Goal: Task Accomplishment & Management: Use online tool/utility

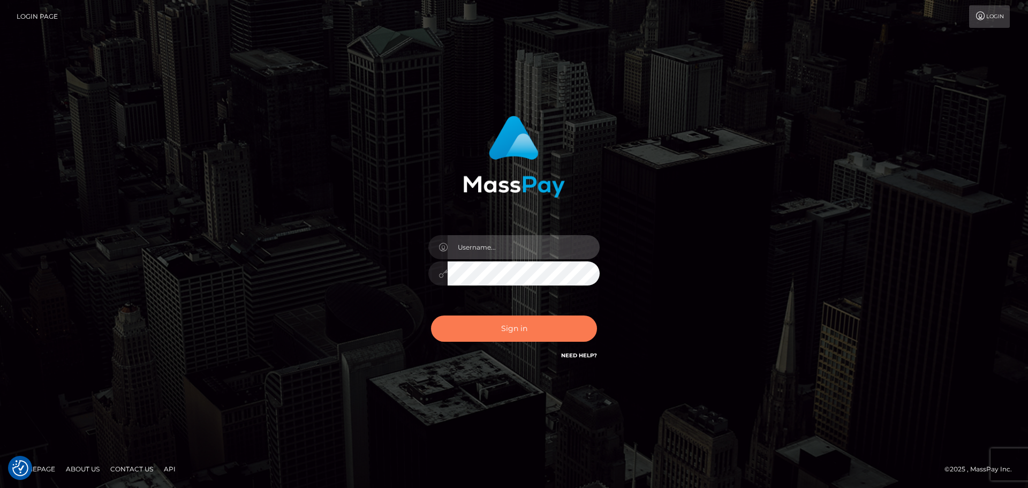
type input "Yassine Slimene"
click at [500, 335] on button "Sign in" at bounding box center [514, 328] width 166 height 26
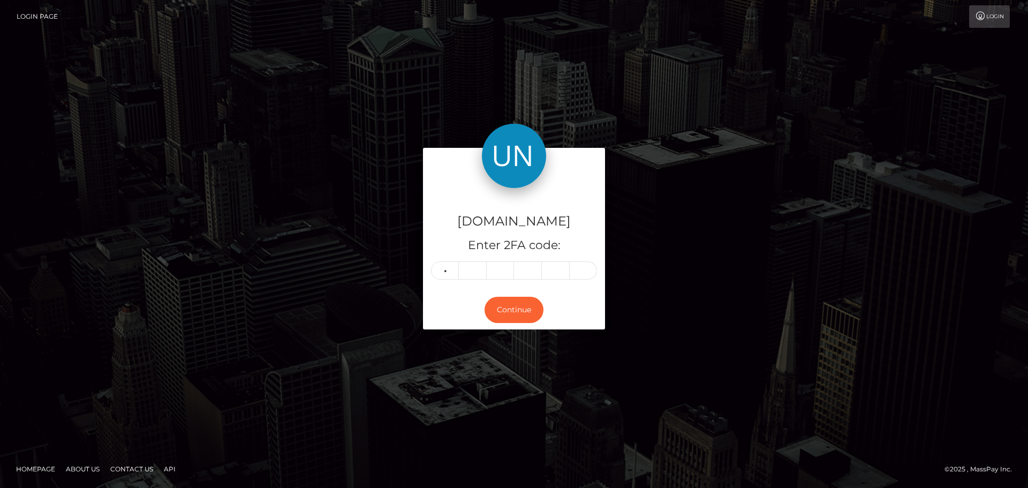
type input "4"
type input "2"
type input "4"
type input "9"
type input "1"
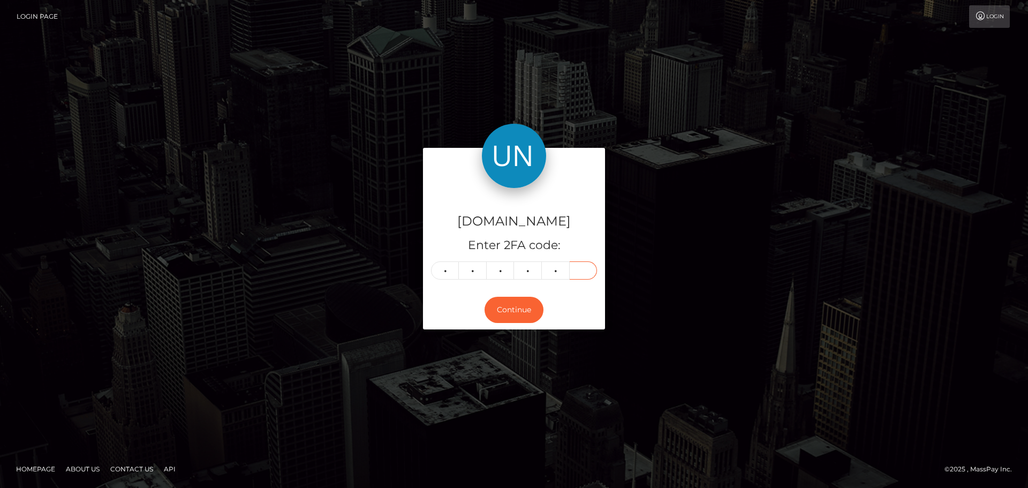
type input "9"
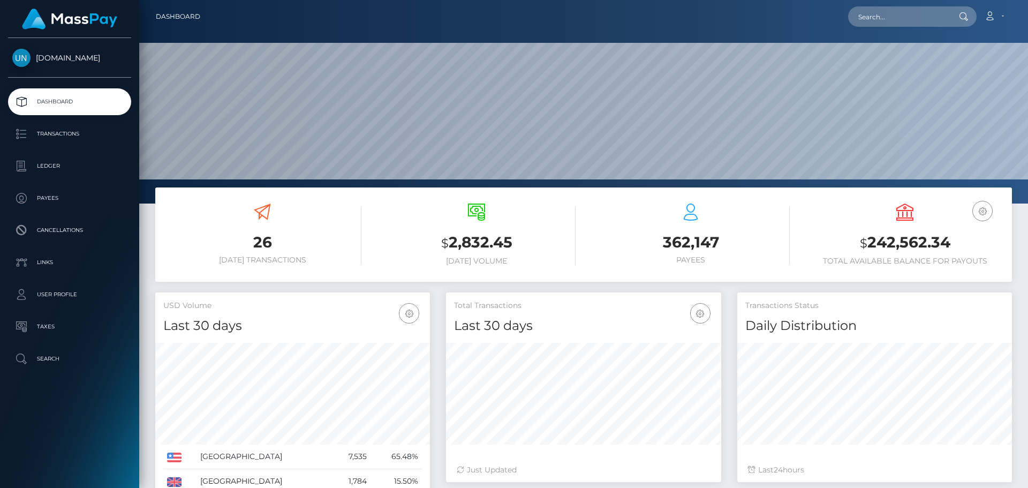
scroll to position [190, 275]
click at [897, 22] on input "text" at bounding box center [898, 16] width 101 height 20
paste input "[EMAIL_ADDRESS][DOMAIN_NAME]"
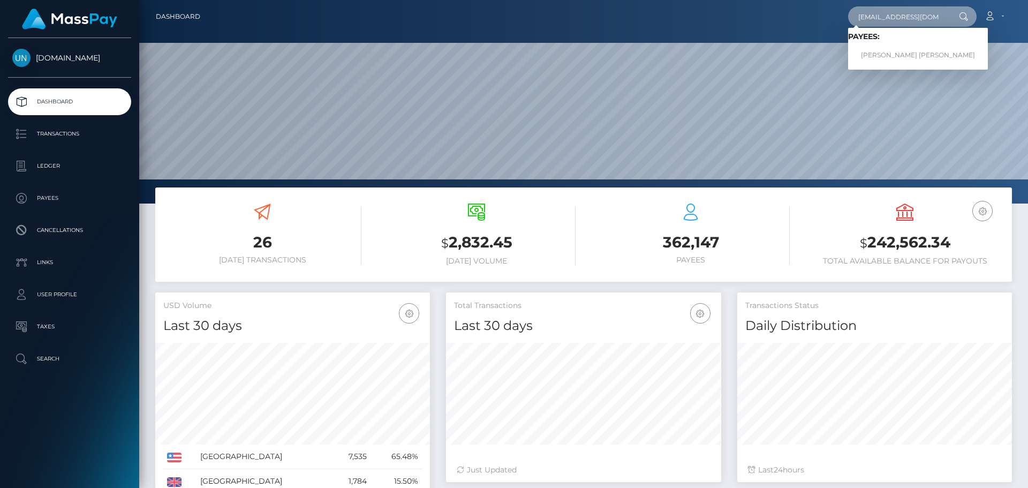
type input "[EMAIL_ADDRESS][DOMAIN_NAME]"
drag, startPoint x: 892, startPoint y: 49, endPoint x: 908, endPoint y: 56, distance: 17.8
click at [908, 56] on link "EMILY ROSE GUTIERREZ RUIZ" at bounding box center [918, 56] width 140 height 20
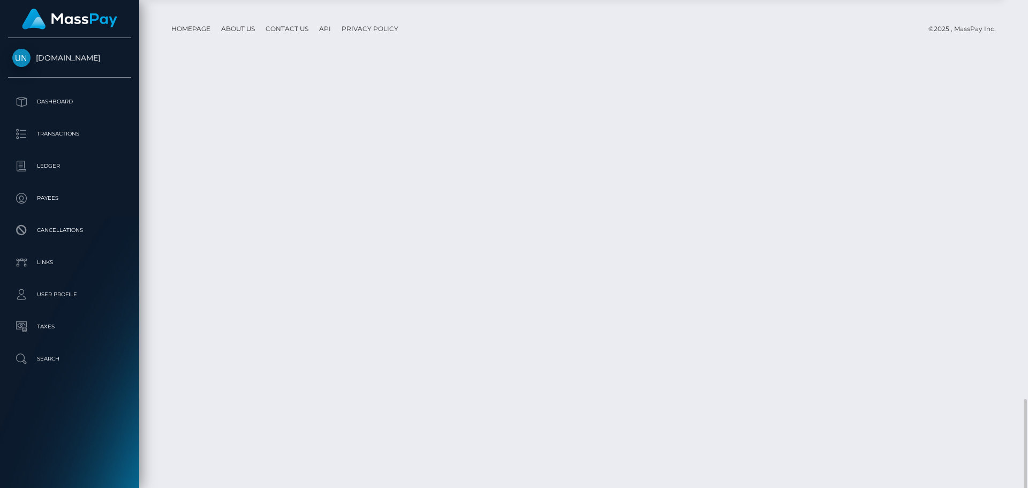
scroll to position [1479, 0]
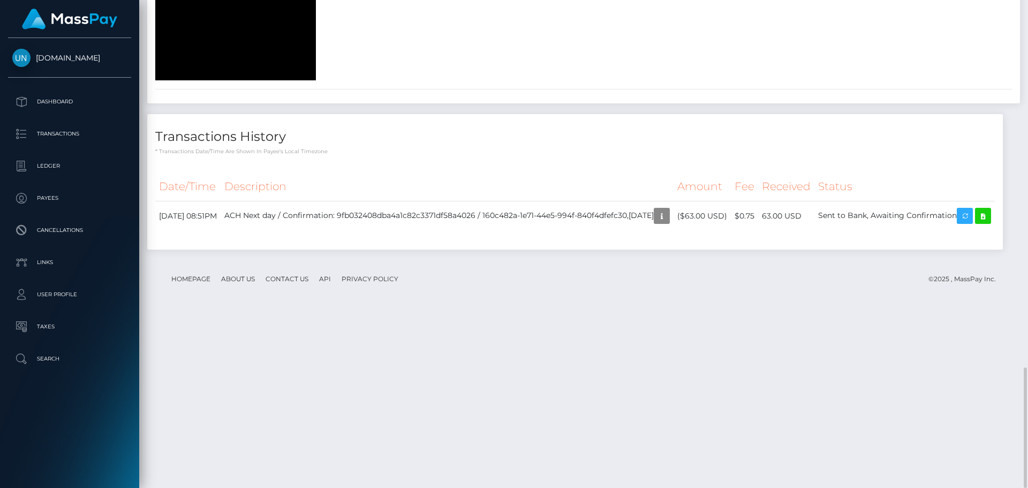
drag, startPoint x: 981, startPoint y: 18, endPoint x: 1010, endPoint y: 10, distance: 30.1
drag, startPoint x: 1010, startPoint y: 10, endPoint x: 1027, endPoint y: 1, distance: 19.4
click at [1025, 5] on div "Customer Profile Loading... Loading..." at bounding box center [583, 244] width 889 height 488
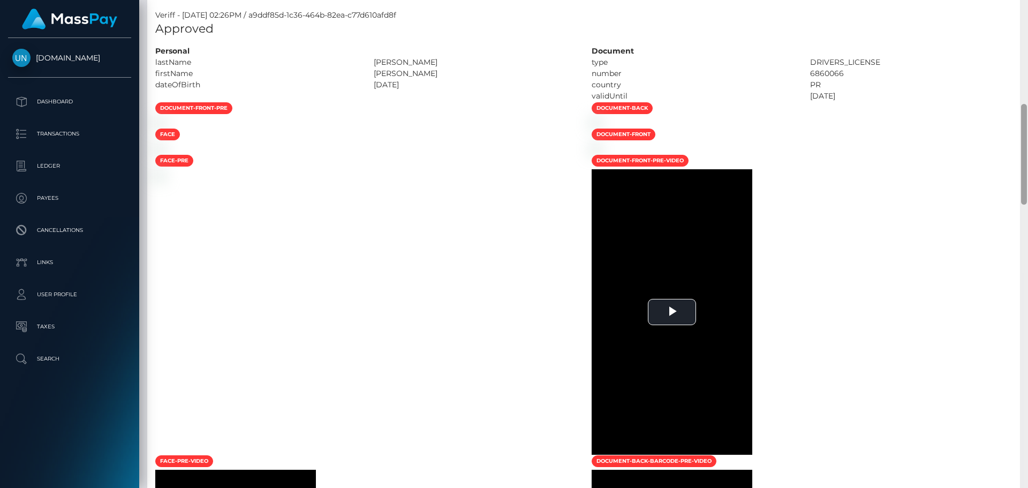
click at [1027, 1] on div "Customer Profile Loading... Loading..." at bounding box center [583, 244] width 889 height 488
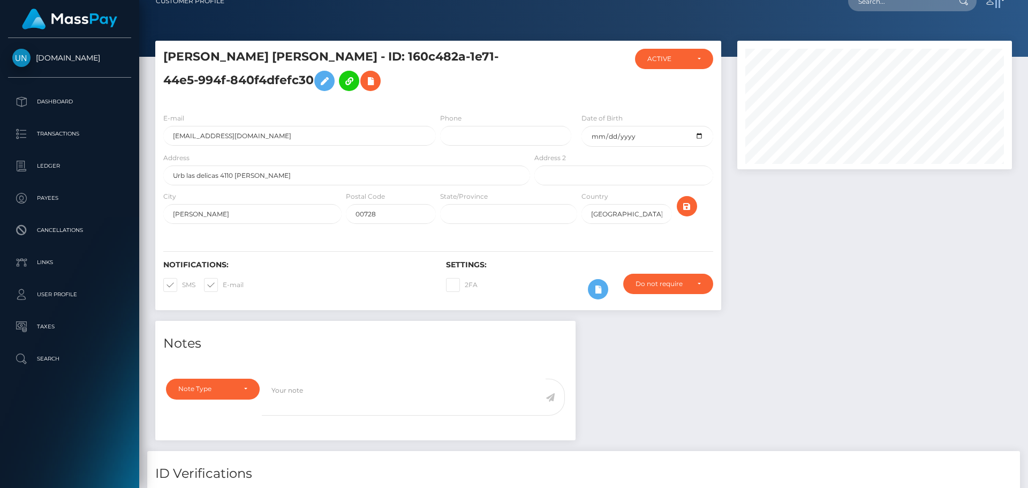
click at [1027, 1] on nav "Customer Profile Loading... Loading... Account" at bounding box center [583, 0] width 889 height 33
click at [913, 10] on input "text" at bounding box center [898, 1] width 101 height 20
paste input "sirlenespinal14@icloud.com"
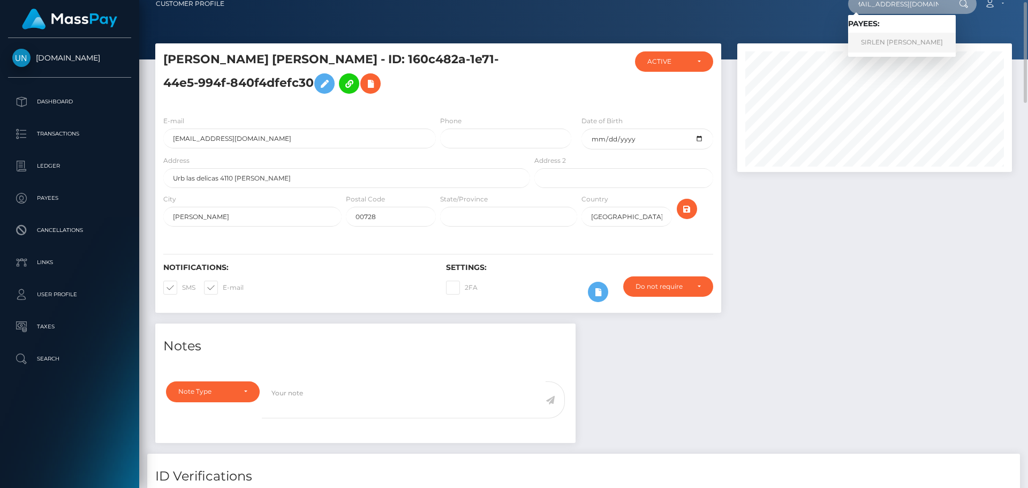
type input "sirlenespinal14@icloud.com"
click at [895, 41] on link "SIRLEN SOFIA ESPINAL VILORIO" at bounding box center [902, 43] width 108 height 20
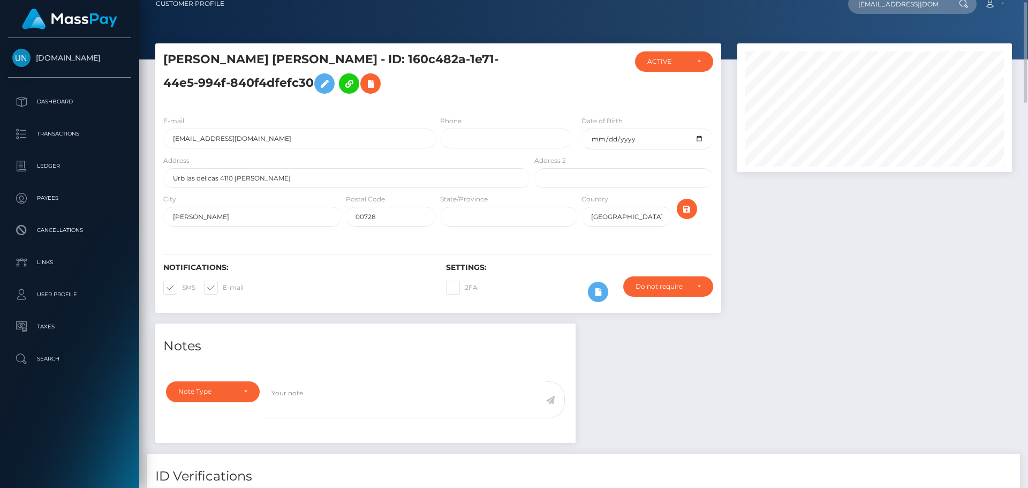
scroll to position [0, 0]
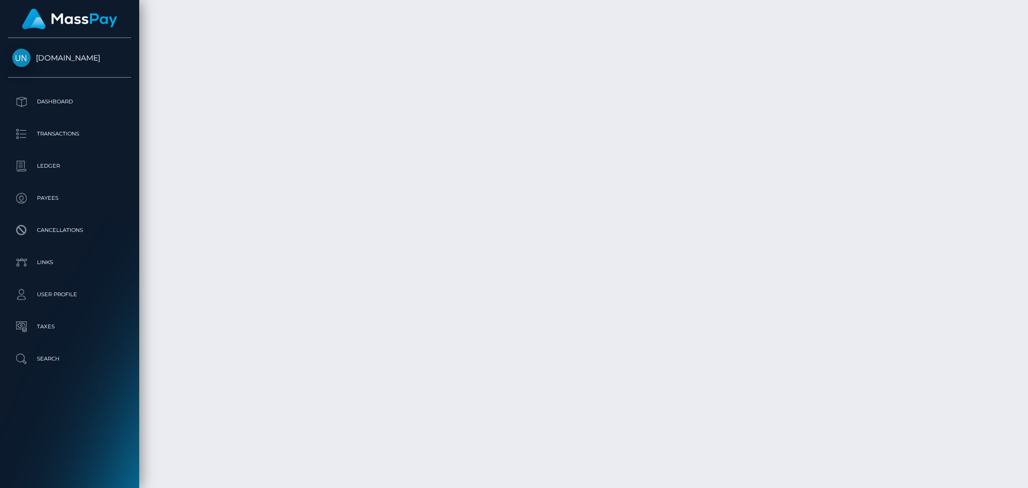
scroll to position [1909, 0]
click at [1027, 22] on div at bounding box center [1024, 244] width 8 height 488
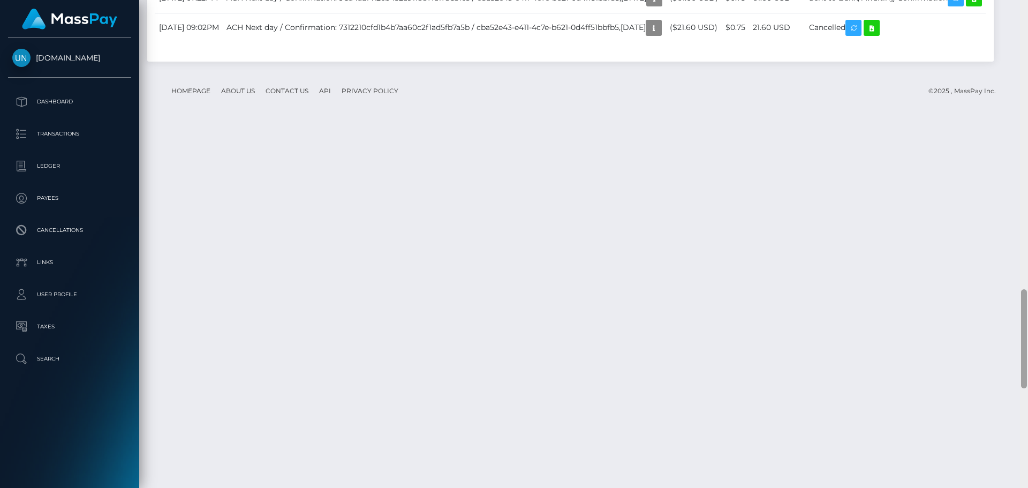
click at [1027, 13] on div at bounding box center [1024, 244] width 8 height 488
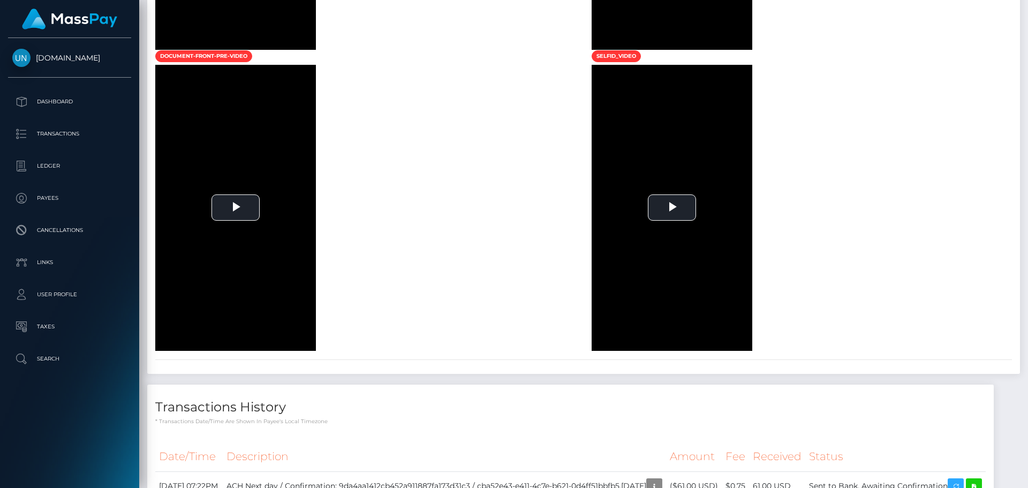
scroll to position [446, 0]
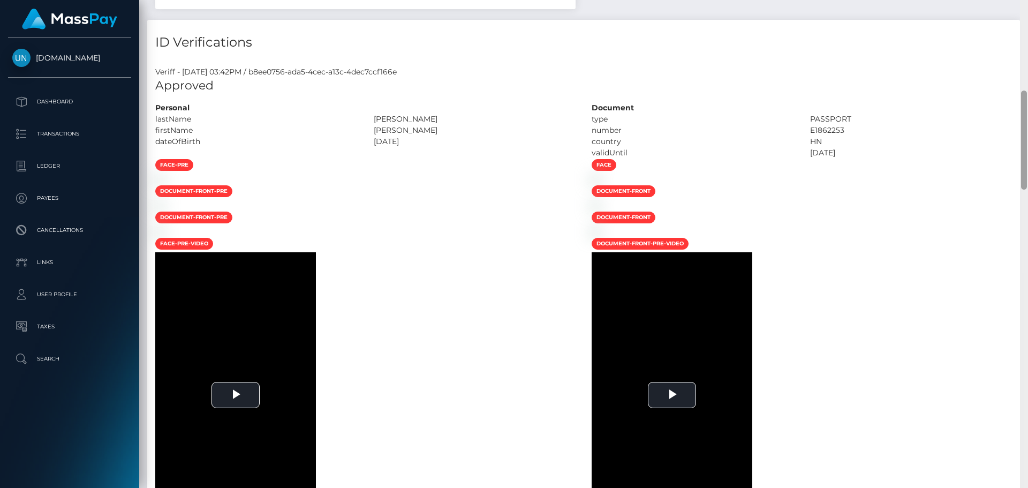
click at [1027, 13] on div at bounding box center [1024, 244] width 8 height 488
click at [1025, 13] on div "Customer Profile Loading... Loading..." at bounding box center [583, 244] width 889 height 488
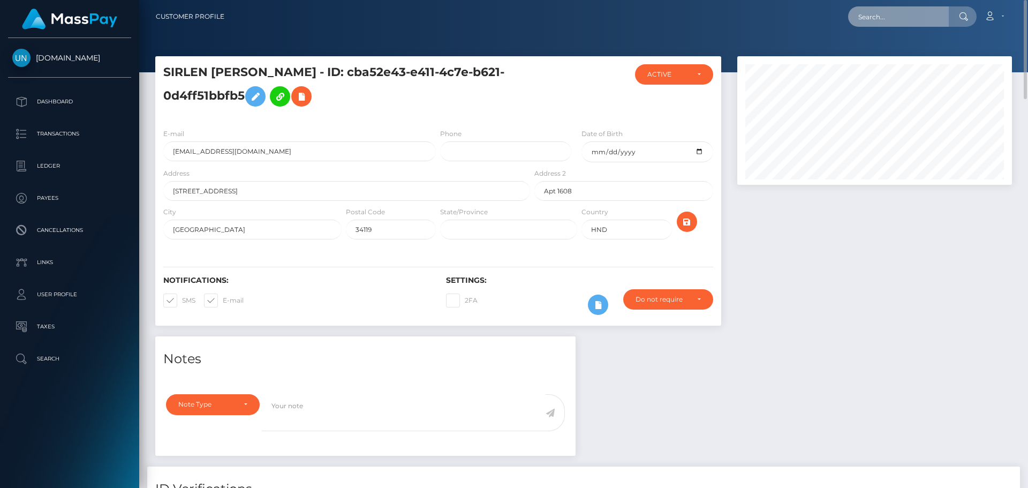
click at [864, 16] on input "text" at bounding box center [898, 16] width 101 height 20
paste input "smailychevon70@gmail.com"
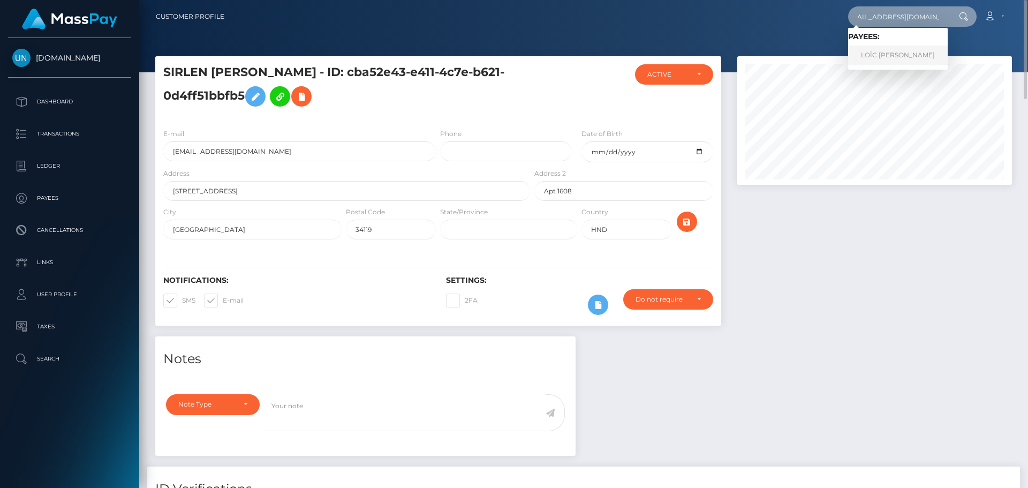
type input "smailychevon70@gmail.com"
click at [897, 58] on link "LOÏC THOMAS SARTIN" at bounding box center [898, 56] width 100 height 20
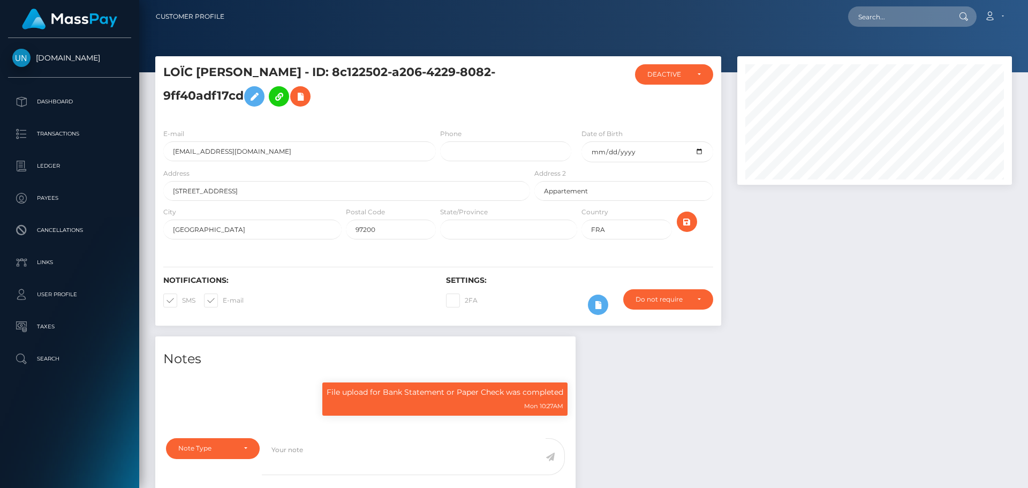
scroll to position [128, 275]
click at [885, 19] on input "text" at bounding box center [898, 16] width 101 height 20
paste input "[EMAIL_ADDRESS][DOMAIN_NAME]"
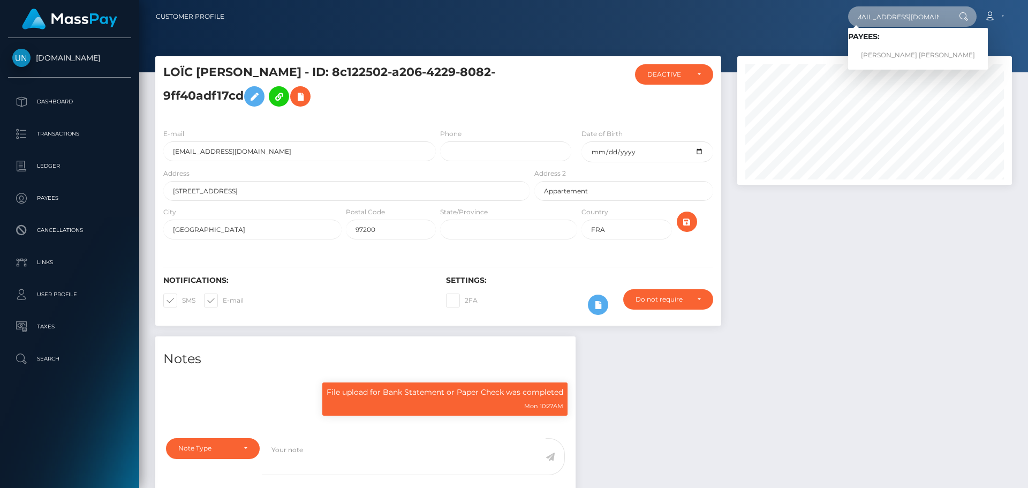
type input "[EMAIL_ADDRESS][DOMAIN_NAME]"
click at [877, 54] on link "SINDY PAOLA MONTOYA OSORIO" at bounding box center [918, 56] width 140 height 20
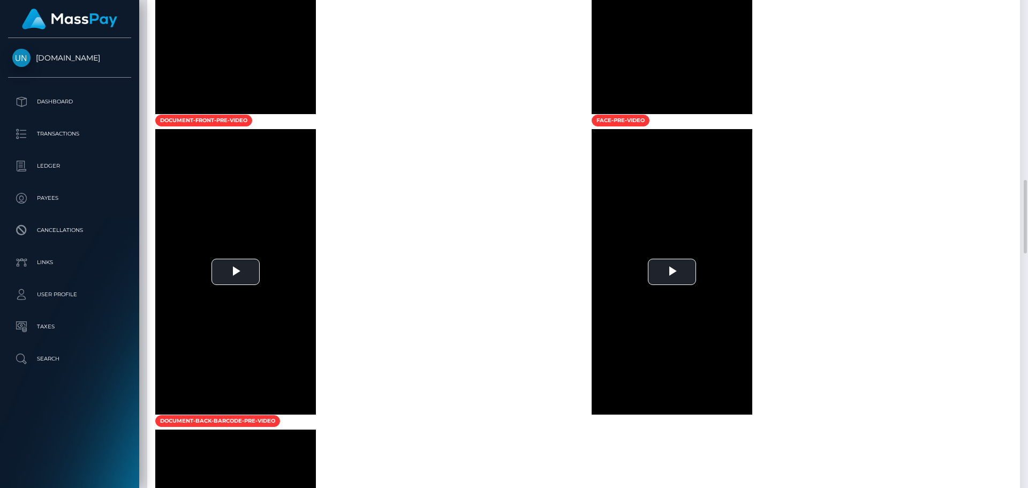
scroll to position [1036, 0]
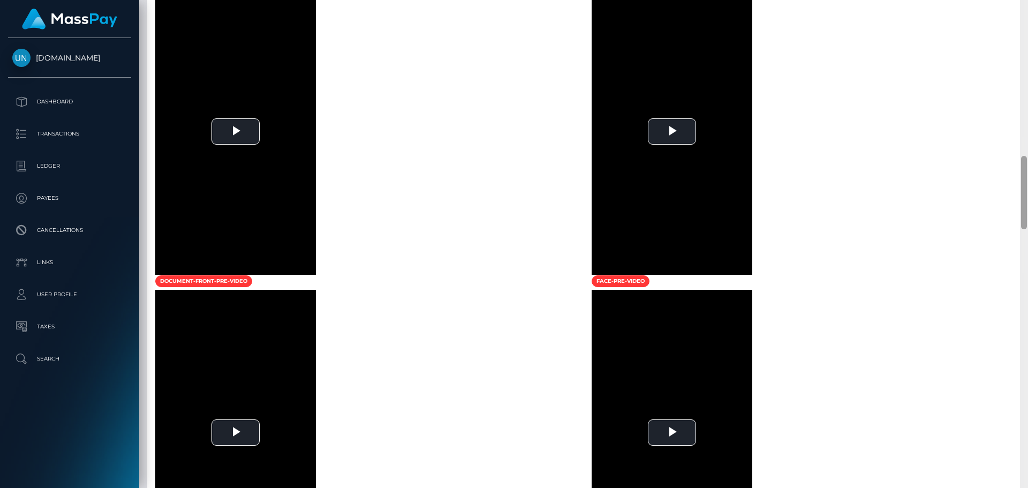
click at [1027, 24] on div at bounding box center [1024, 244] width 8 height 488
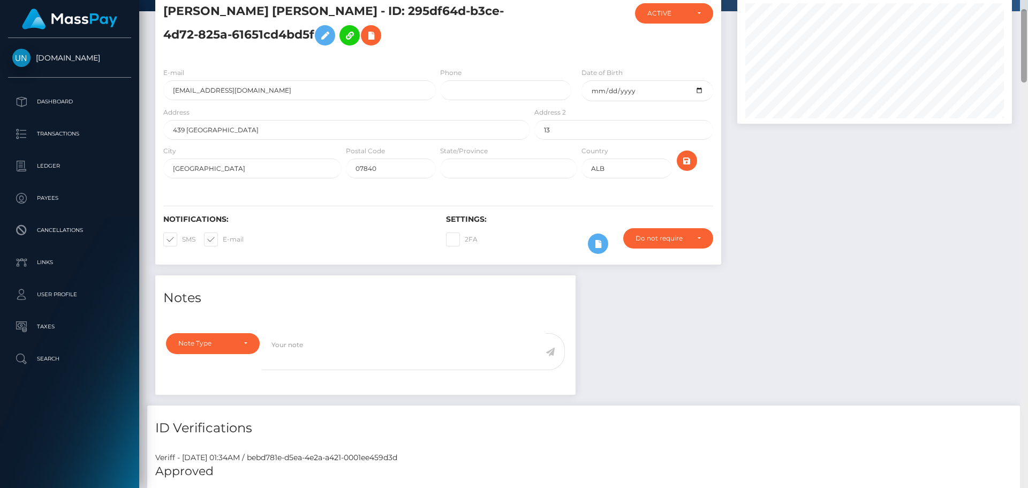
click at [1027, 24] on div at bounding box center [1024, 244] width 8 height 488
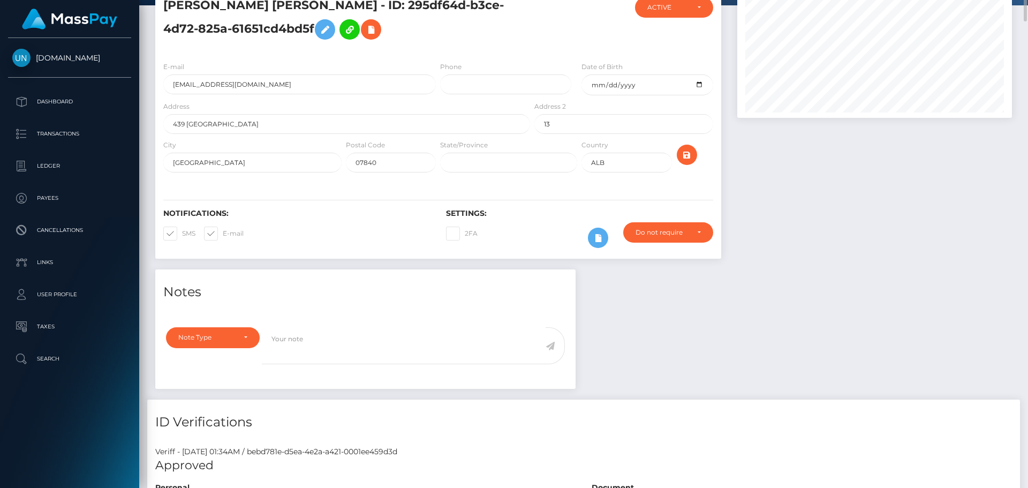
scroll to position [13, 0]
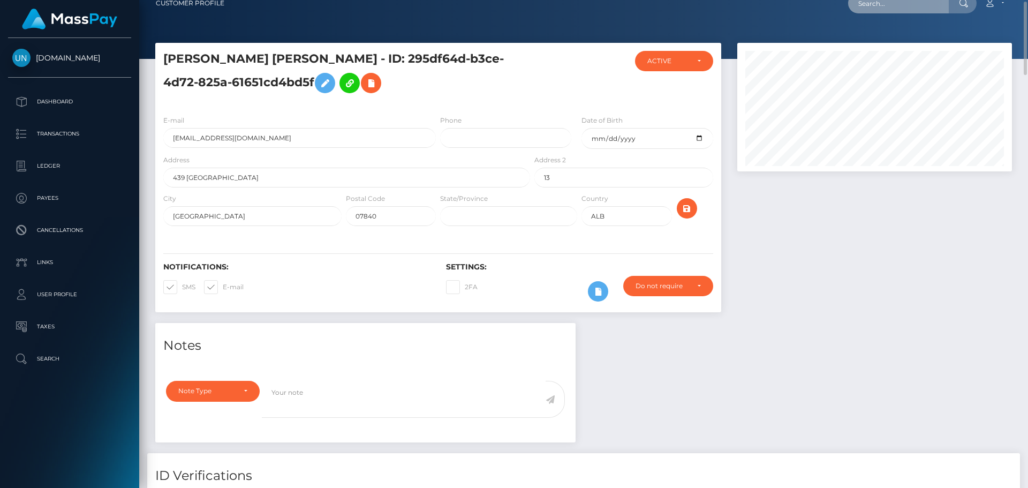
click at [908, 4] on input "text" at bounding box center [898, 3] width 101 height 20
paste input "[EMAIL_ADDRESS][DOMAIN_NAME]"
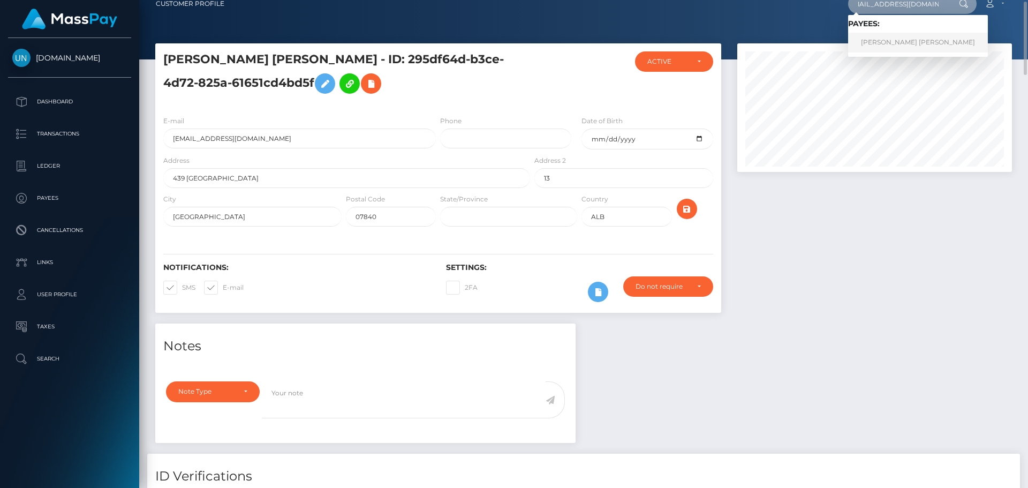
type input "[EMAIL_ADDRESS][DOMAIN_NAME]"
click at [886, 40] on link "[PERSON_NAME] [PERSON_NAME]" at bounding box center [918, 43] width 140 height 20
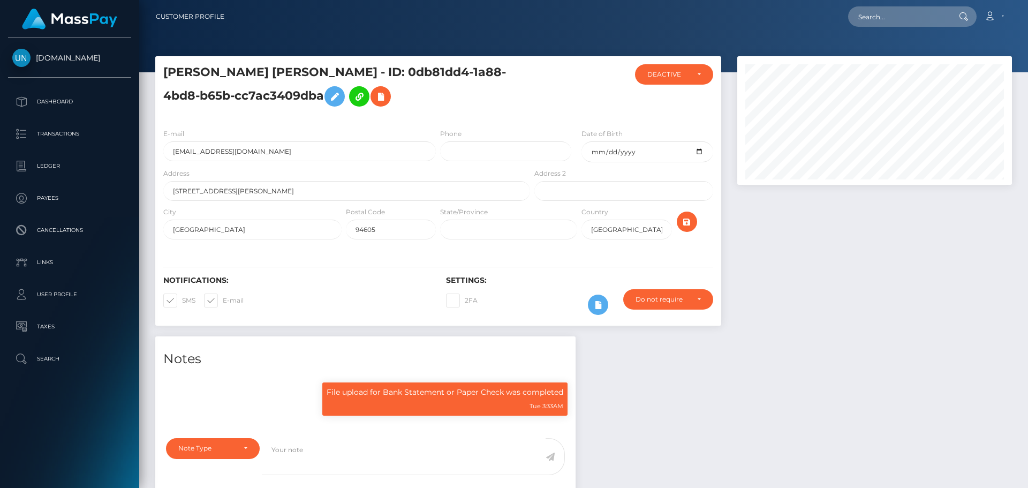
scroll to position [128, 275]
drag, startPoint x: 945, startPoint y: 11, endPoint x: 873, endPoint y: 13, distance: 72.8
click at [945, 11] on input "text" at bounding box center [898, 16] width 101 height 20
click at [873, 13] on input "text" at bounding box center [898, 16] width 101 height 20
paste input "pp0123347@gmail.com"
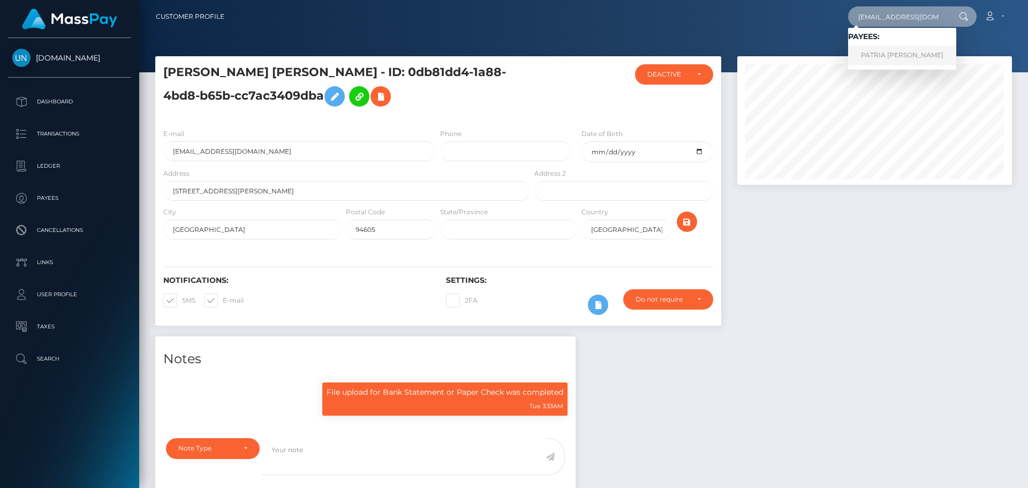
type input "pp0123347@gmail.com"
click at [879, 59] on link "PATRIA NICOLE PEREZ VILLANUEVA" at bounding box center [902, 56] width 108 height 20
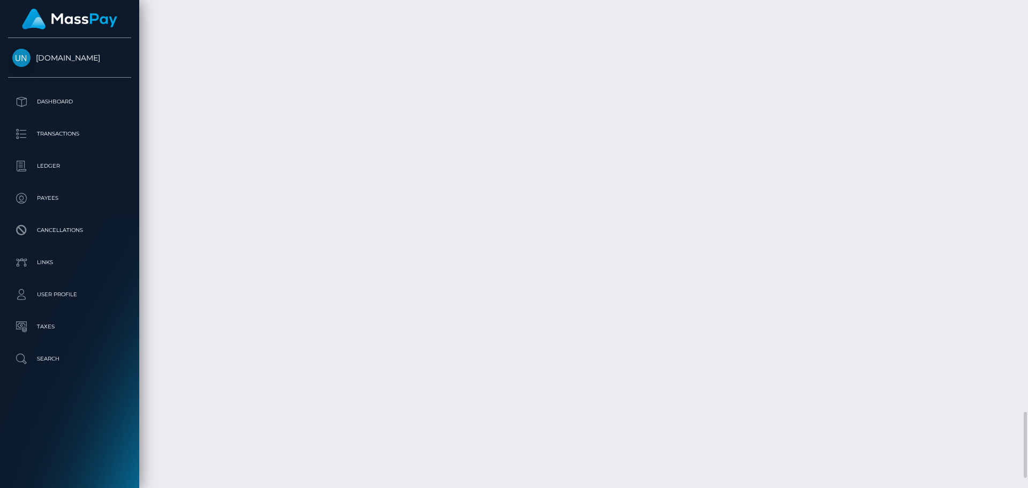
scroll to position [3105, 0]
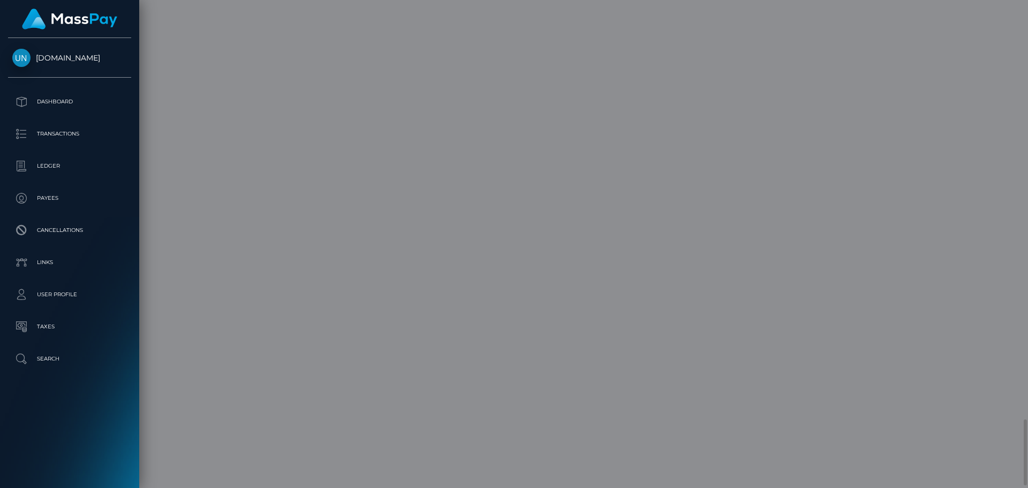
scroll to position [0, 0]
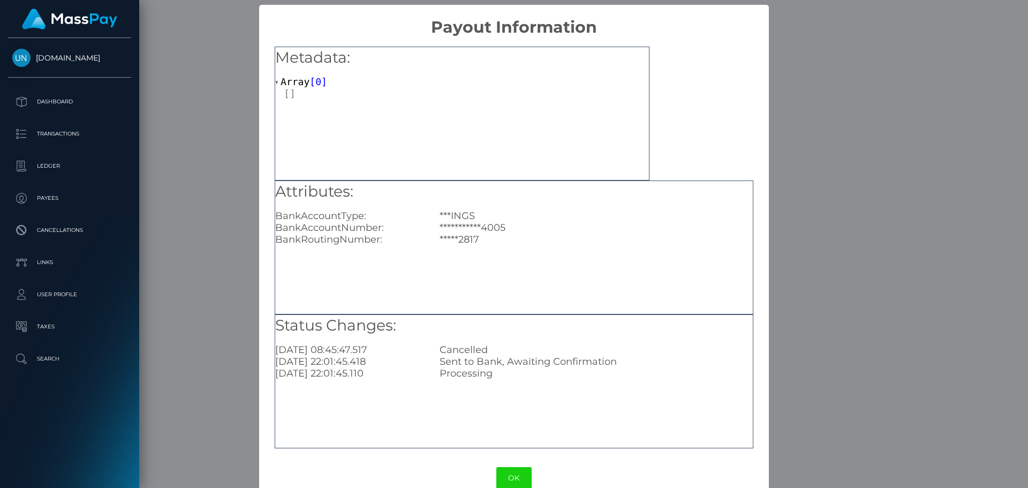
click at [840, 168] on div "**********" at bounding box center [514, 244] width 1028 height 488
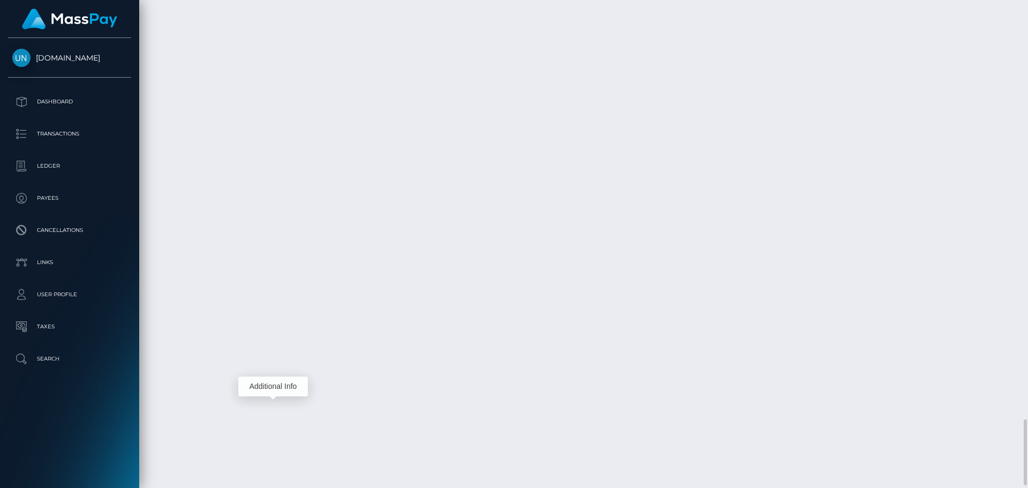
scroll to position [128, 275]
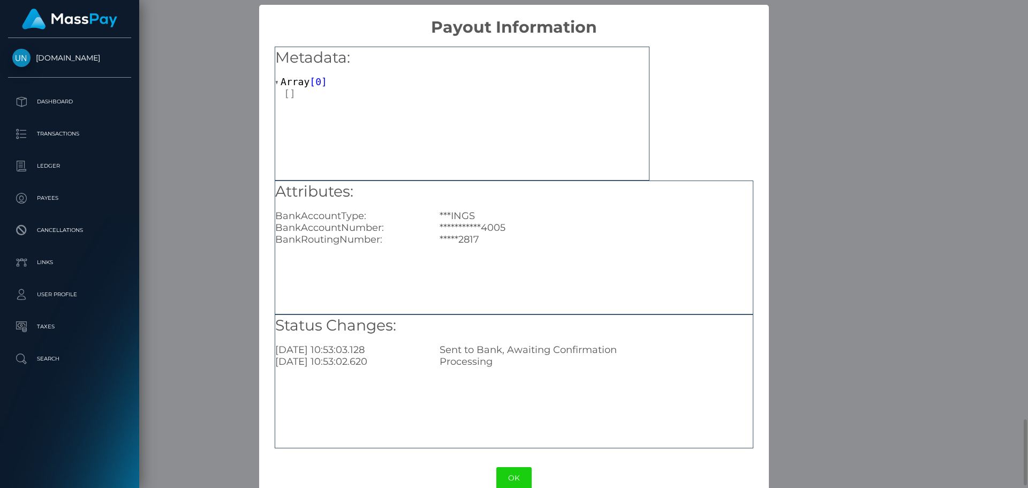
scroll to position [0, 0]
click at [898, 188] on div "**********" at bounding box center [514, 244] width 1028 height 488
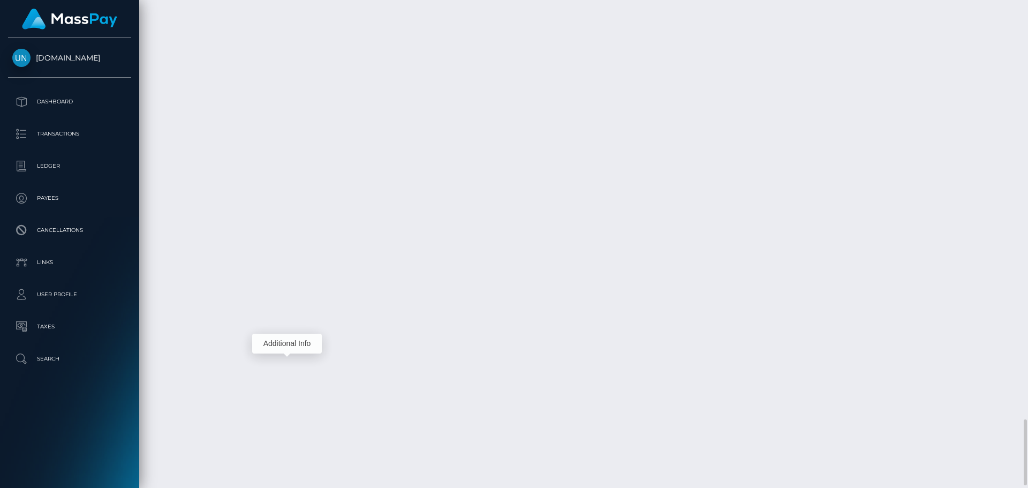
scroll to position [128, 275]
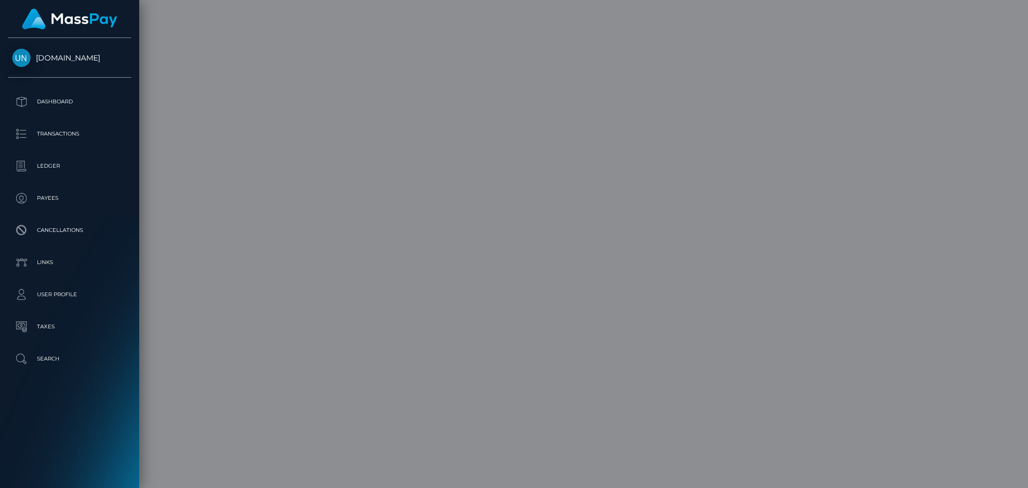
scroll to position [0, 0]
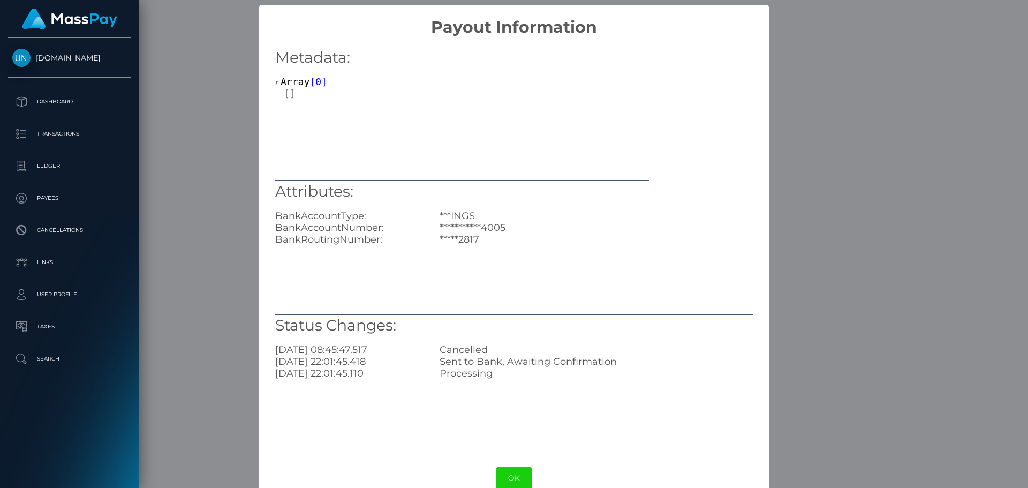
click at [919, 110] on div "**********" at bounding box center [514, 244] width 1028 height 488
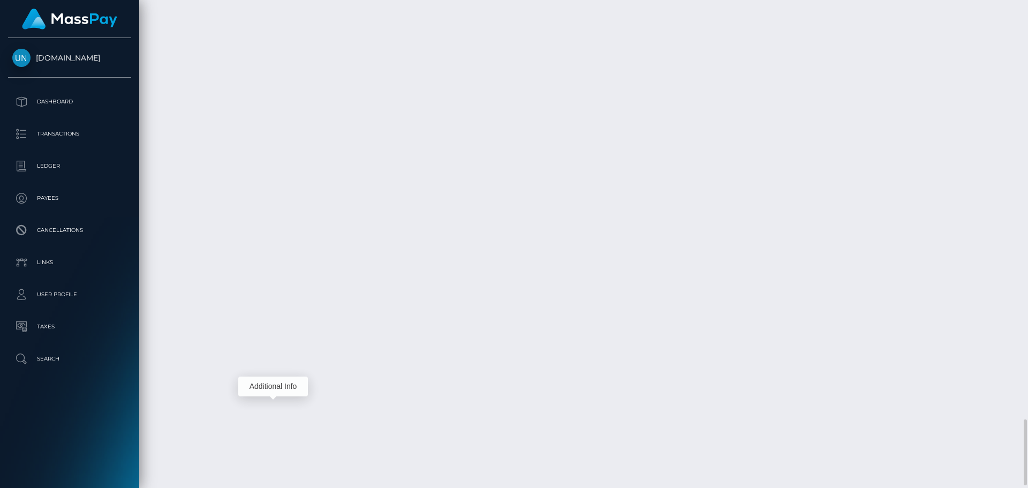
scroll to position [128, 275]
click at [1027, 6] on div at bounding box center [1024, 244] width 8 height 488
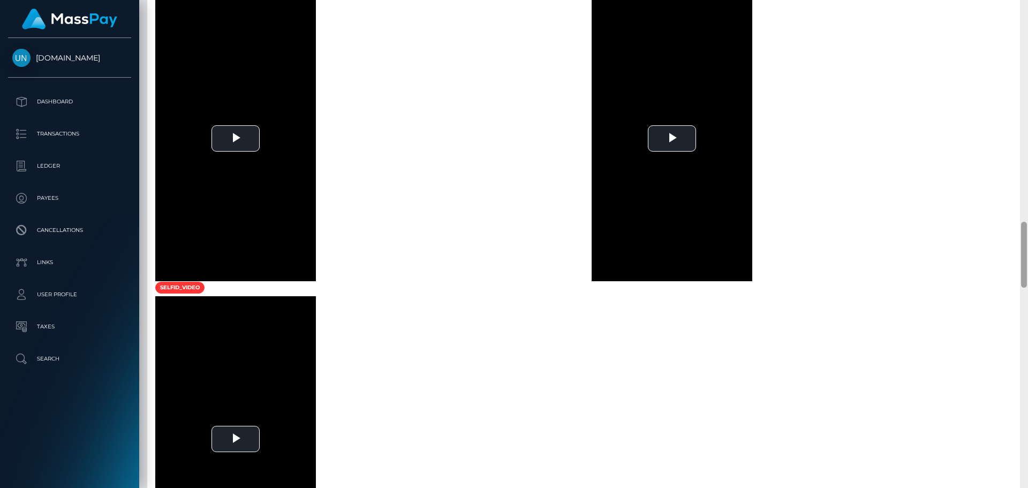
click at [1027, 6] on div at bounding box center [1024, 244] width 8 height 488
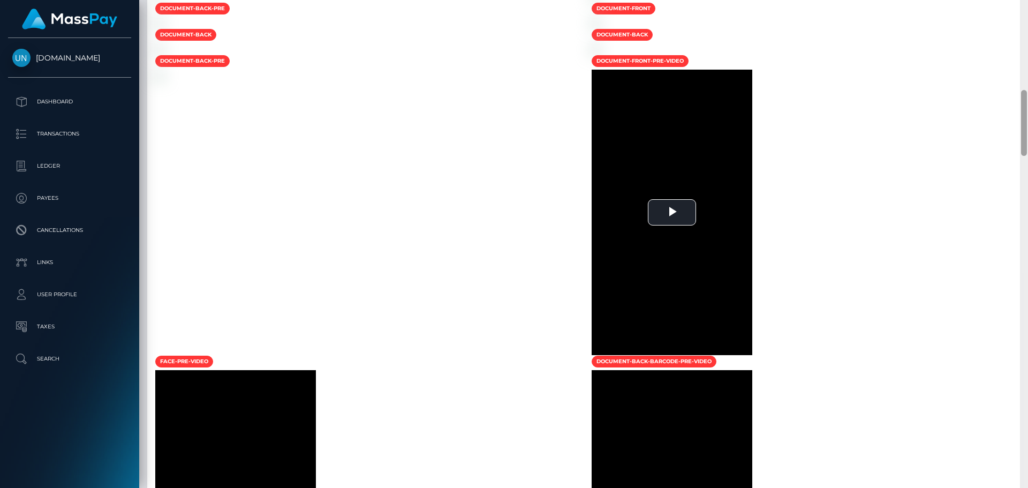
click at [1027, 6] on div at bounding box center [1024, 244] width 8 height 488
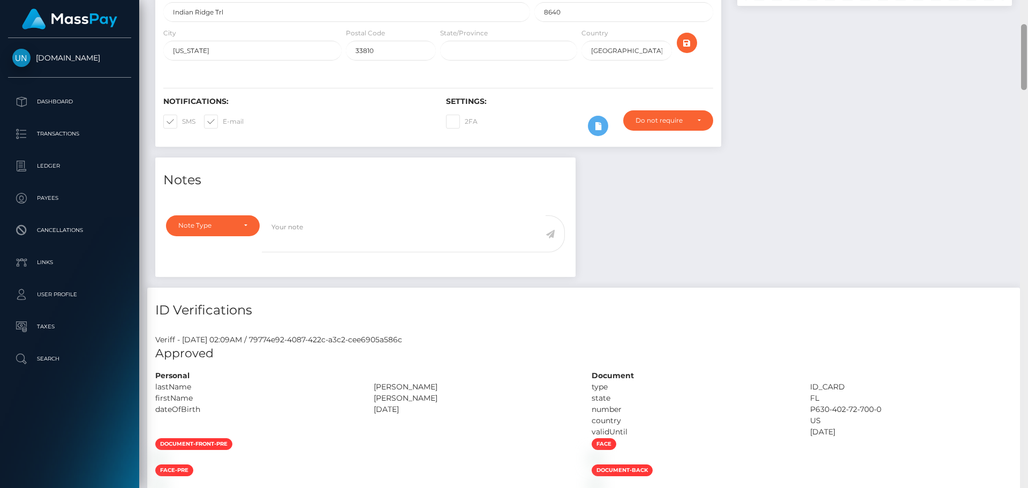
click at [1027, 6] on div "Customer Profile Loading... Loading..." at bounding box center [583, 244] width 889 height 488
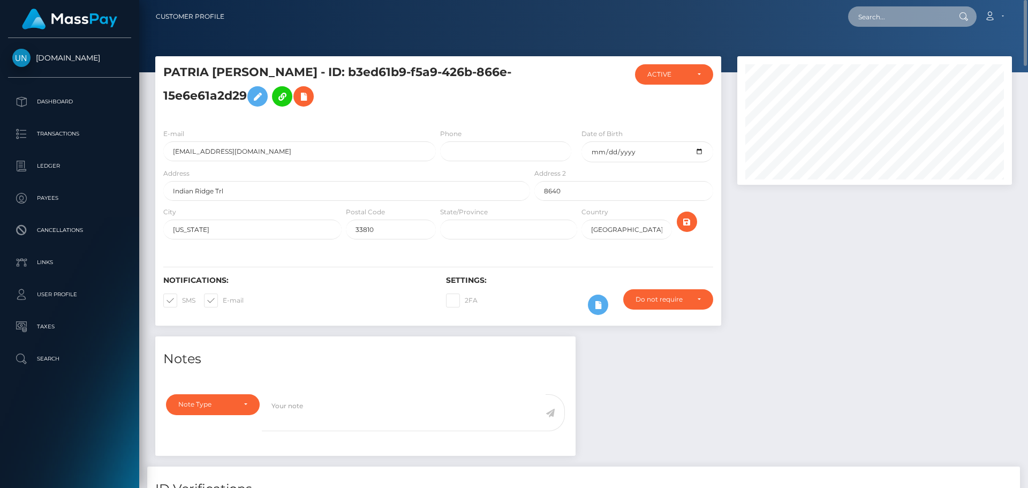
click at [874, 25] on input "text" at bounding box center [898, 16] width 101 height 20
paste input "dianeliz.rodriguez@icloud.com"
type input "dianeliz.rodriguez@icloud.com"
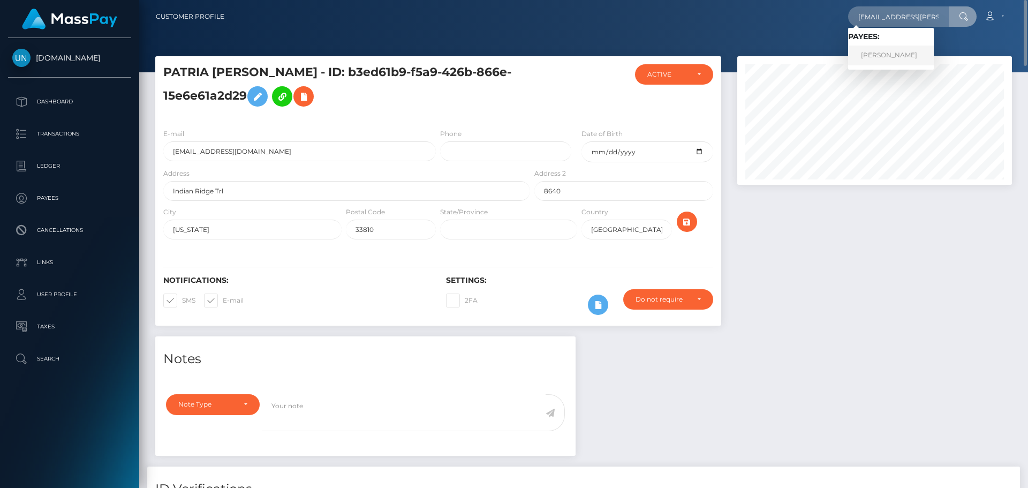
click at [895, 56] on link "DIANELIZ RODRIGUEZ" at bounding box center [891, 56] width 86 height 20
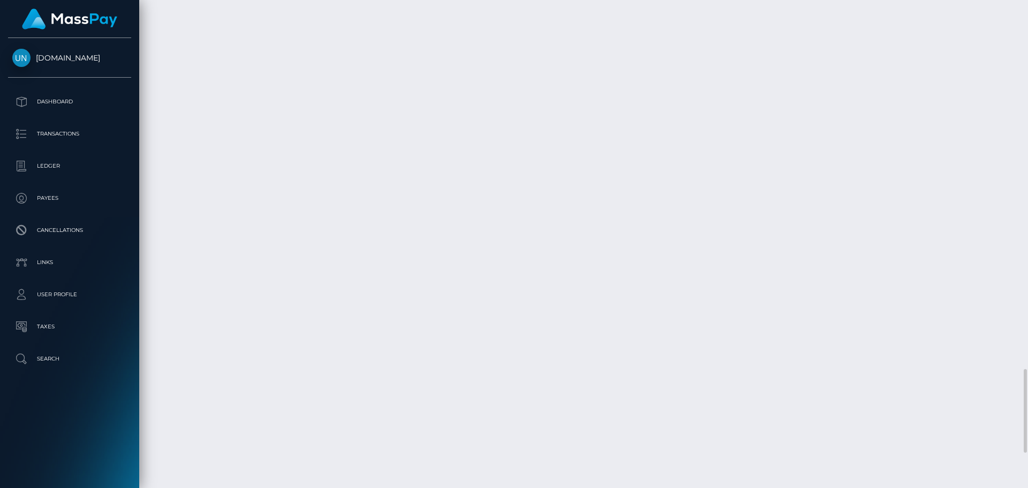
scroll to position [2195, 0]
click at [1027, 17] on div at bounding box center [1024, 244] width 8 height 488
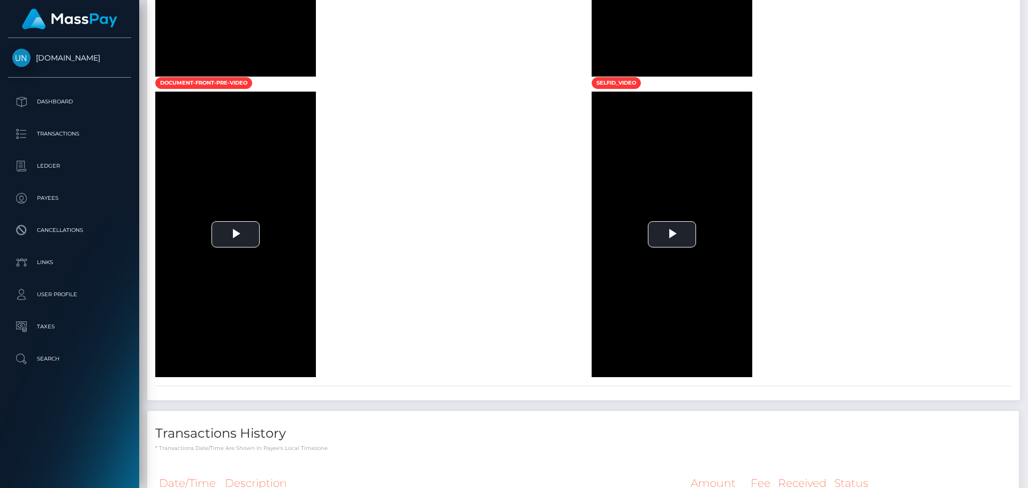
scroll to position [244, 0]
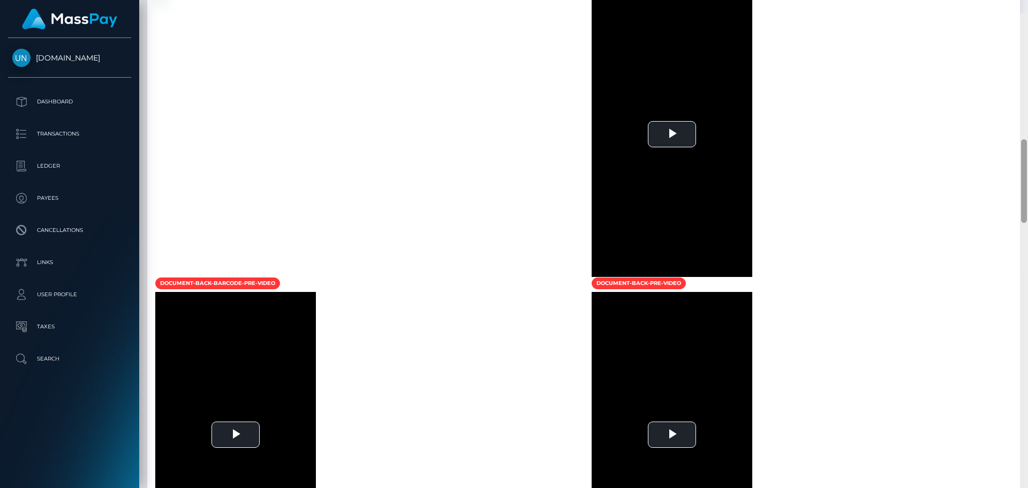
click at [1027, 17] on div at bounding box center [1024, 257] width 8 height 488
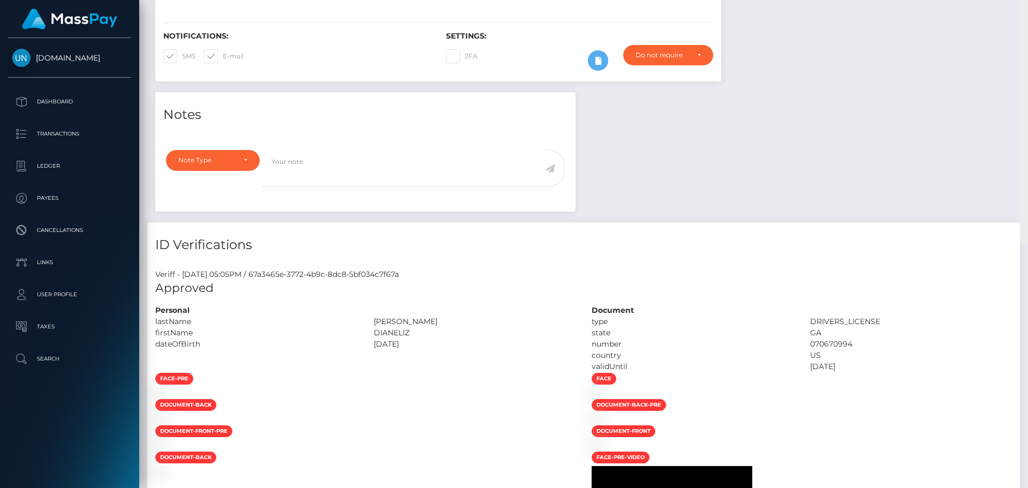
scroll to position [0, 0]
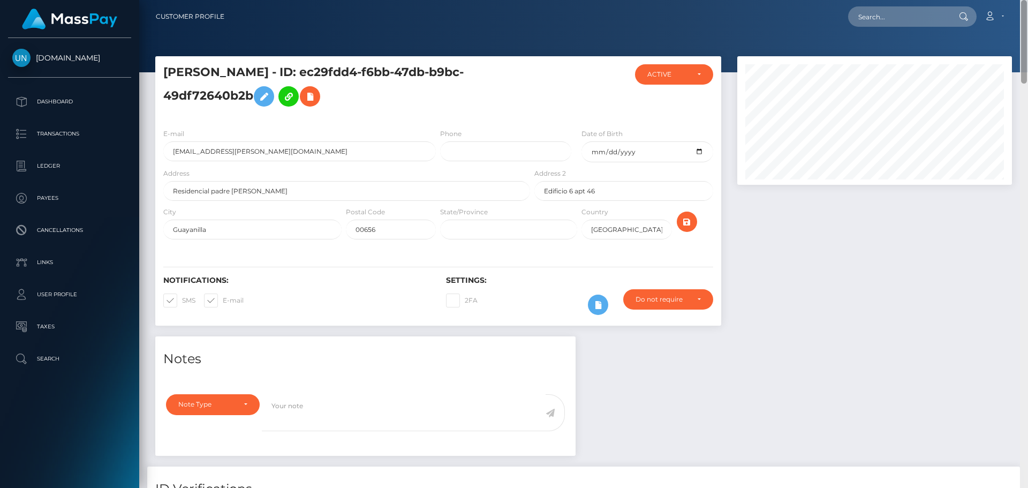
click at [1027, 17] on div "Customer Profile Loading... Loading..." at bounding box center [583, 244] width 889 height 488
click at [911, 20] on input "text" at bounding box center [898, 16] width 101 height 20
paste input "[EMAIL_ADDRESS][DOMAIN_NAME]"
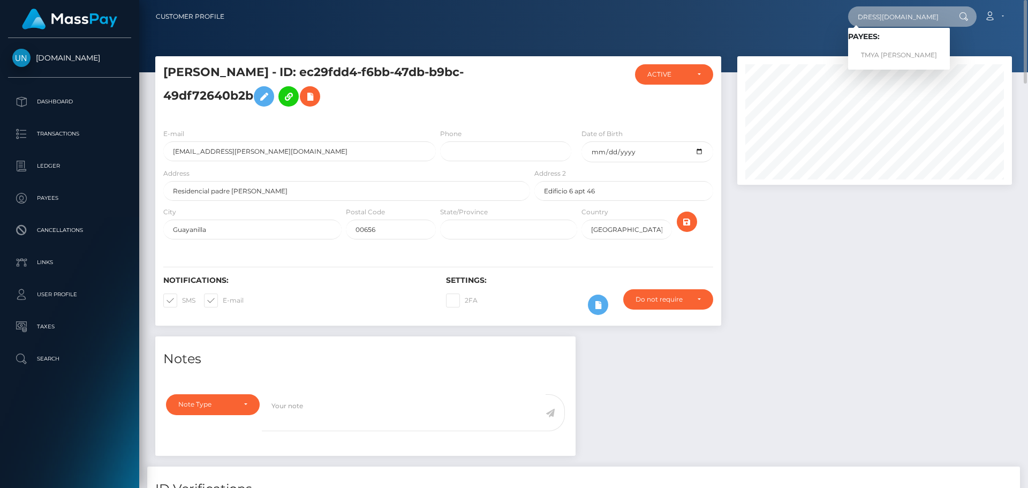
type input "[EMAIL_ADDRESS][DOMAIN_NAME]"
click at [883, 54] on link "TMYA [PERSON_NAME]" at bounding box center [899, 56] width 102 height 20
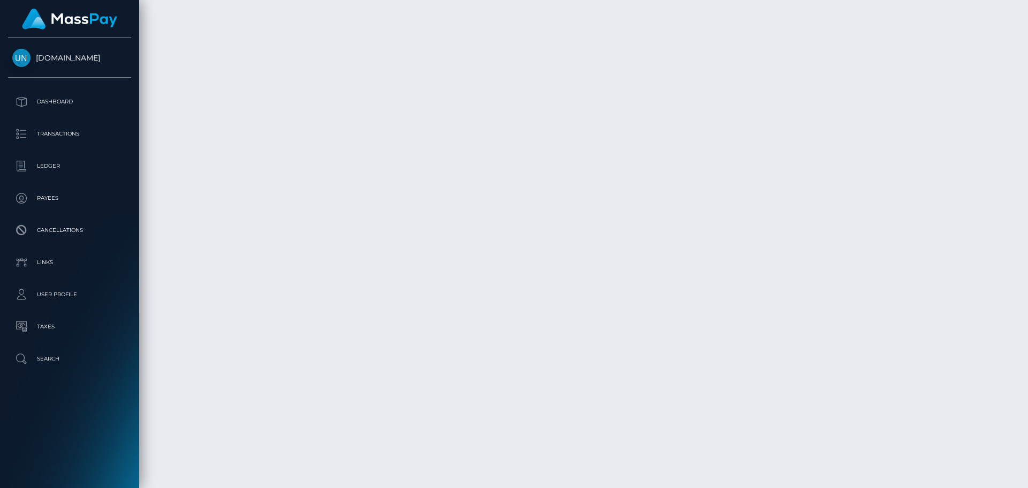
scroll to position [3123, 0]
click at [1027, 1] on div at bounding box center [1024, 244] width 8 height 488
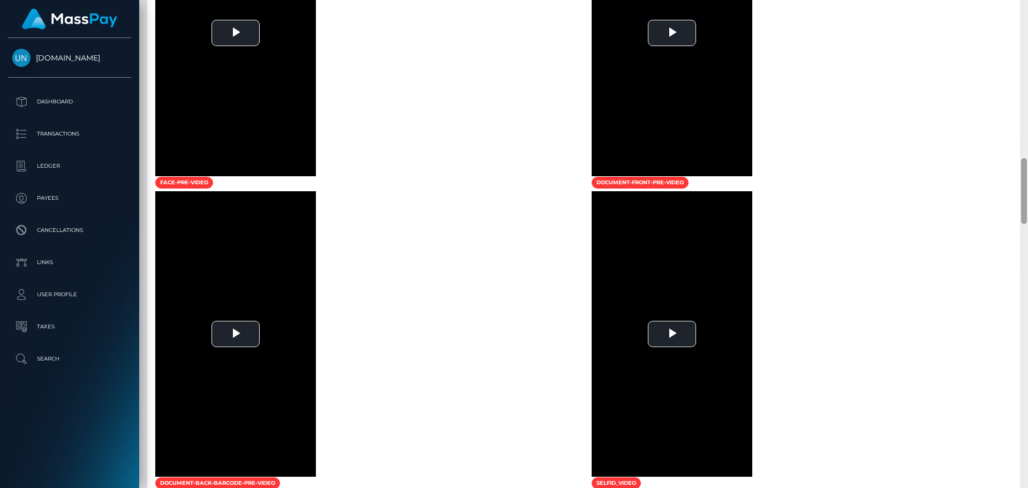
click at [1027, 1] on div at bounding box center [1024, 244] width 8 height 488
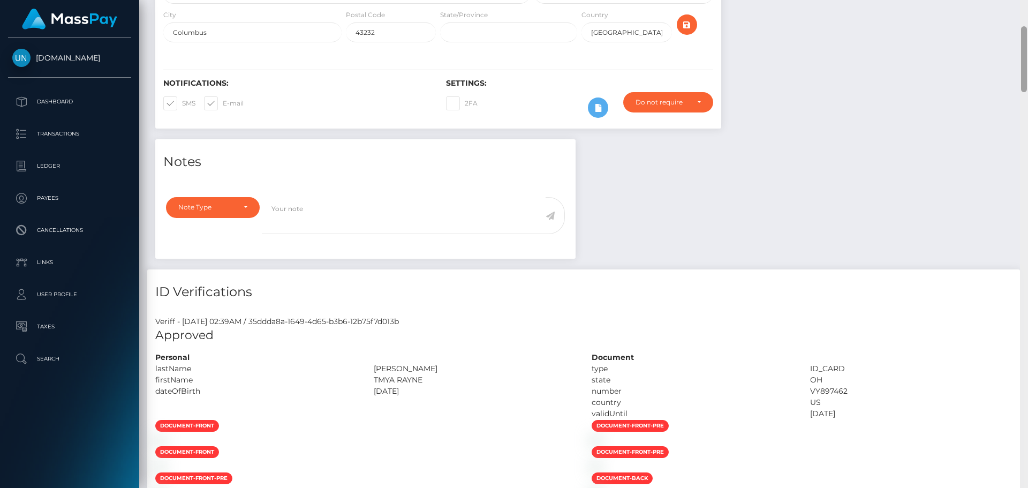
click at [1027, 2] on div "Customer Profile Loading... Loading..." at bounding box center [583, 244] width 889 height 488
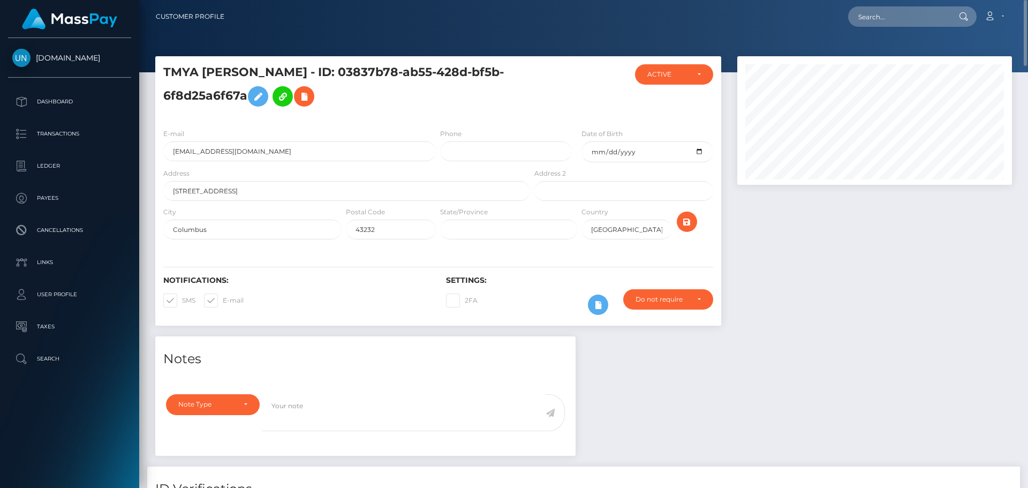
click at [835, 19] on div "Loading... Loading... Account Edit Profile Logout" at bounding box center [622, 16] width 778 height 22
drag, startPoint x: 846, startPoint y: 18, endPoint x: 861, endPoint y: 19, distance: 14.5
click at [848, 18] on div "Loading... Loading... Account Edit Profile Logout" at bounding box center [622, 16] width 778 height 22
paste input "[EMAIL_ADDRESS][DOMAIN_NAME]"
click at [861, 19] on input "[EMAIL_ADDRESS][DOMAIN_NAME]" at bounding box center [898, 16] width 101 height 20
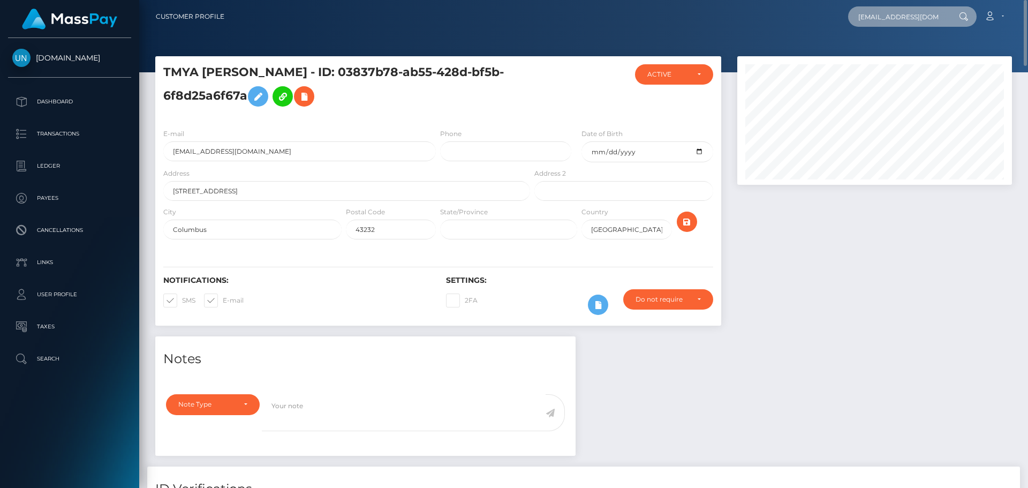
scroll to position [0, 13]
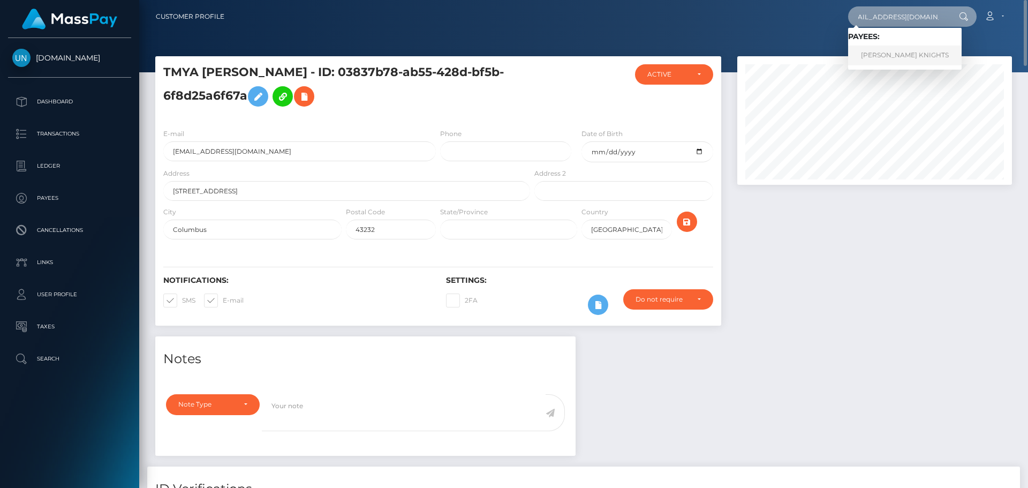
type input "aliciaknights071@gmail.com"
click at [870, 59] on link "ALICIA KENTANDRA KNIGHTS" at bounding box center [904, 56] width 113 height 20
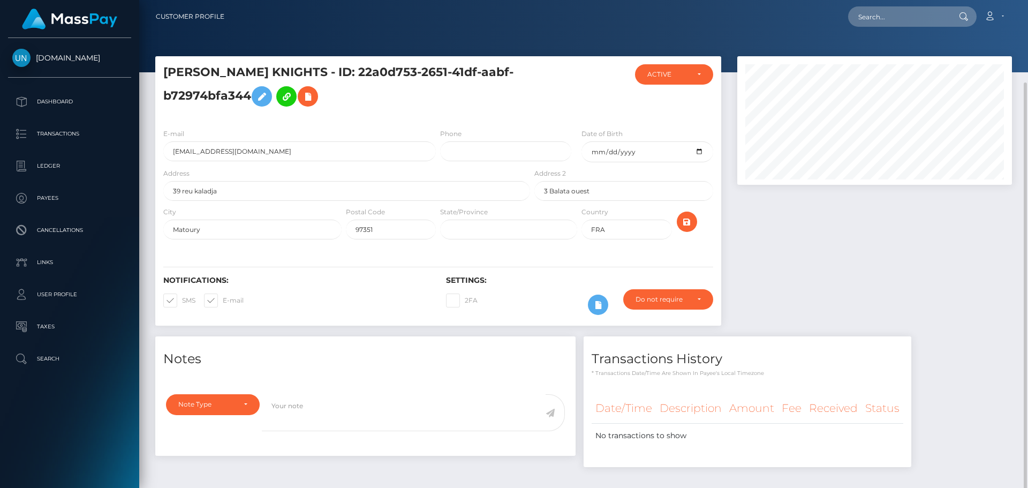
scroll to position [43, 0]
